Goal: Task Accomplishment & Management: Use online tool/utility

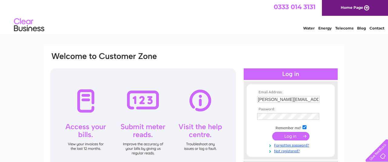
click at [285, 136] on input "submit" at bounding box center [290, 136] width 37 height 8
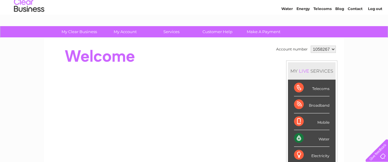
scroll to position [32, 0]
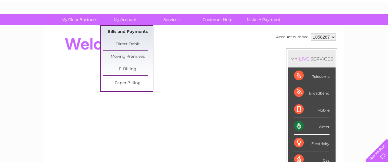
click at [135, 31] on link "Bills and Payments" at bounding box center [128, 32] width 50 height 12
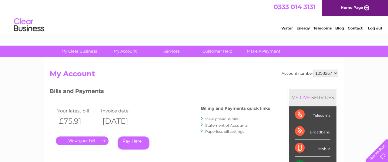
click at [89, 141] on link "." at bounding box center [82, 140] width 53 height 9
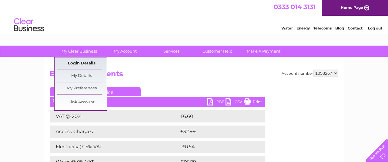
click at [85, 63] on link "Login Details" at bounding box center [82, 63] width 50 height 12
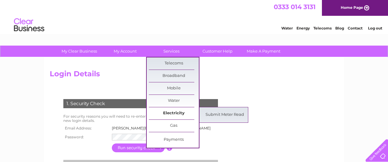
click at [175, 113] on link "Electricity" at bounding box center [174, 113] width 50 height 12
